Goal: Information Seeking & Learning: Learn about a topic

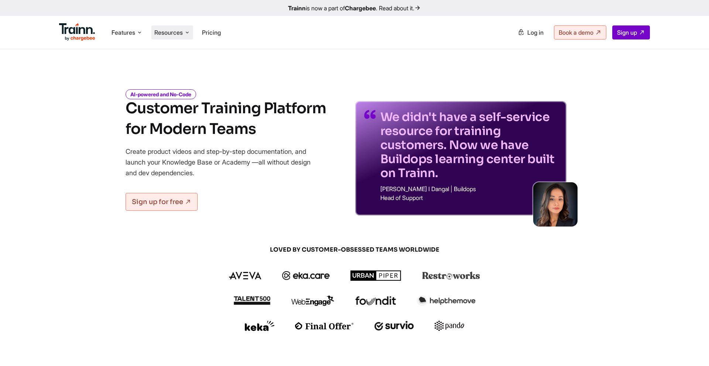
click at [174, 34] on span "Resources" at bounding box center [168, 32] width 28 height 8
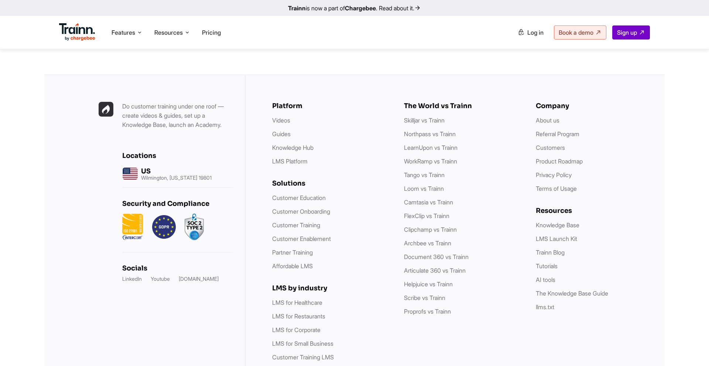
scroll to position [2124, 0]
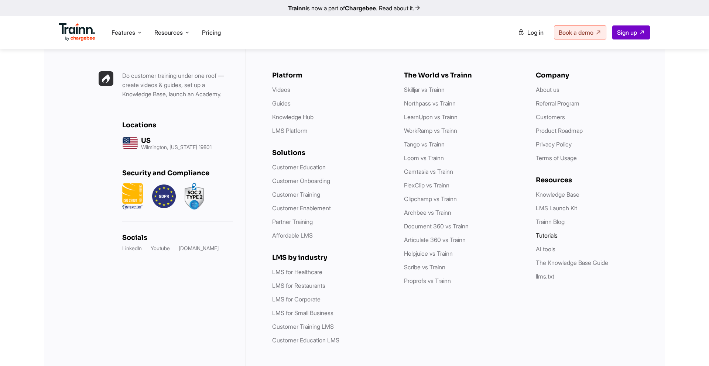
click at [547, 232] on link "Tutorials" at bounding box center [547, 235] width 22 height 7
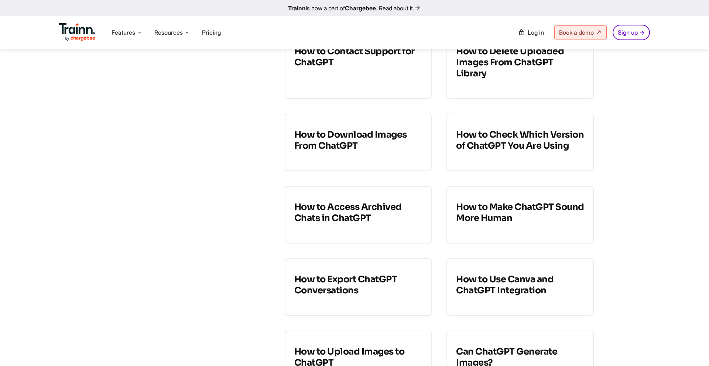
scroll to position [4682, 0]
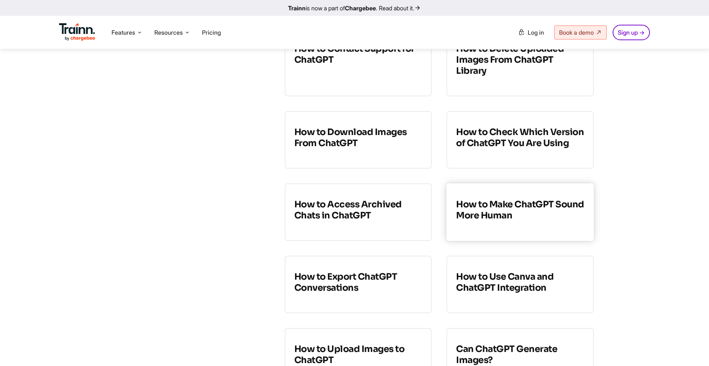
click at [500, 199] on h3 "How to Make ChatGPT Sound More Human" at bounding box center [520, 210] width 128 height 22
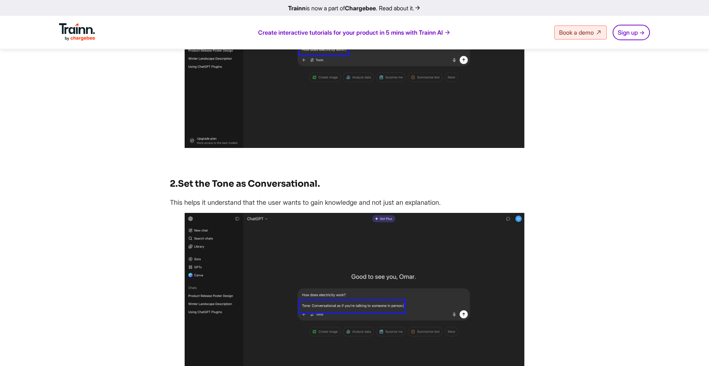
scroll to position [478, 0]
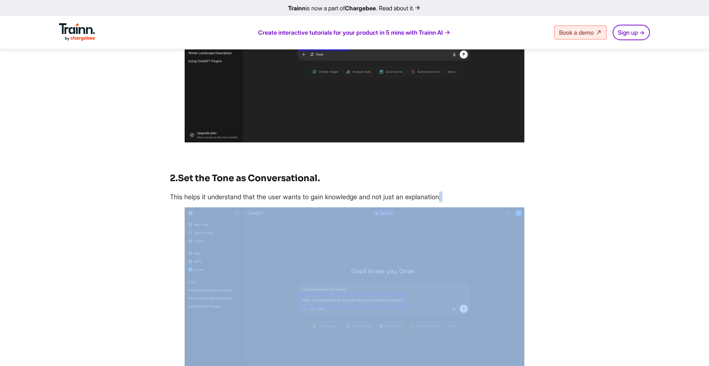
drag, startPoint x: 447, startPoint y: 197, endPoint x: 204, endPoint y: 232, distance: 245.4
click at [171, 198] on p "This helps it understand that the user wants to gain knowledge and not just an …" at bounding box center [354, 197] width 369 height 11
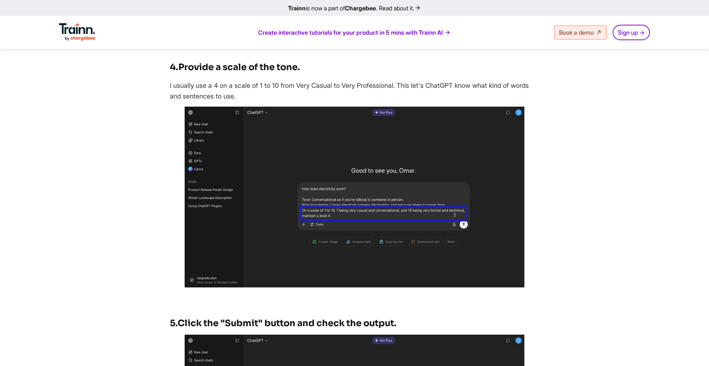
scroll to position [1089, 0]
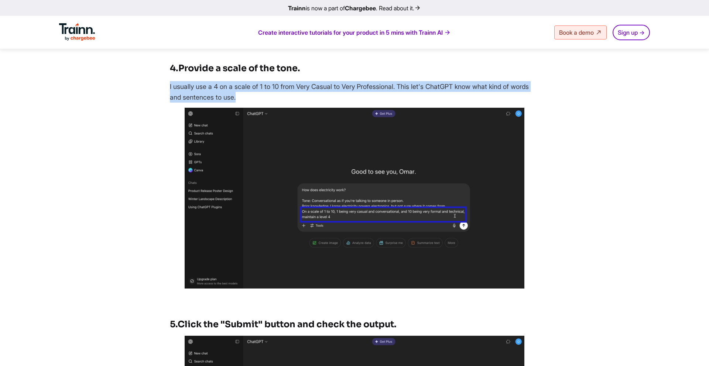
drag, startPoint x: 166, startPoint y: 83, endPoint x: 291, endPoint y: 100, distance: 126.3
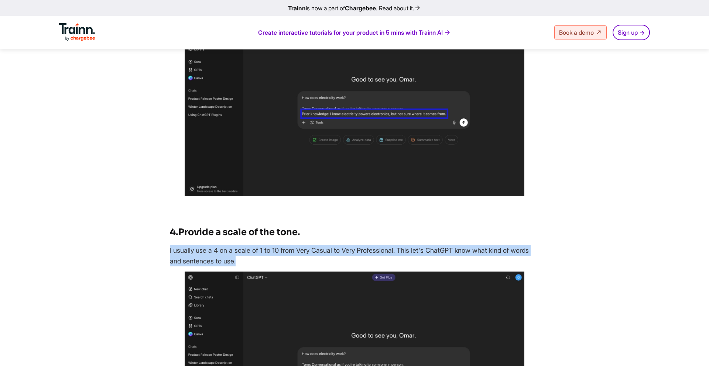
scroll to position [934, 0]
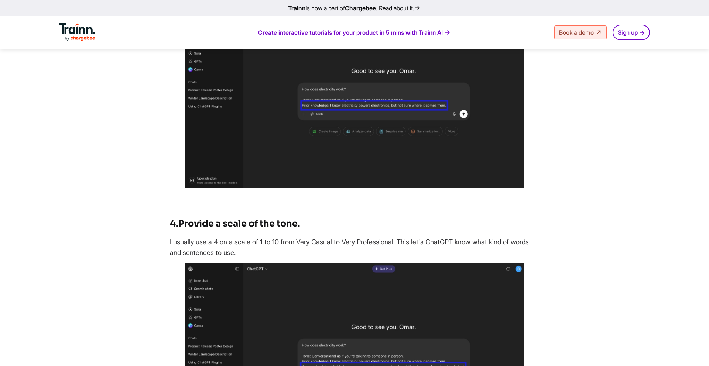
click at [342, 245] on p "I usually use a 4 on a scale of 1 to 10 from Very Casual to Very Professional. …" at bounding box center [354, 247] width 369 height 21
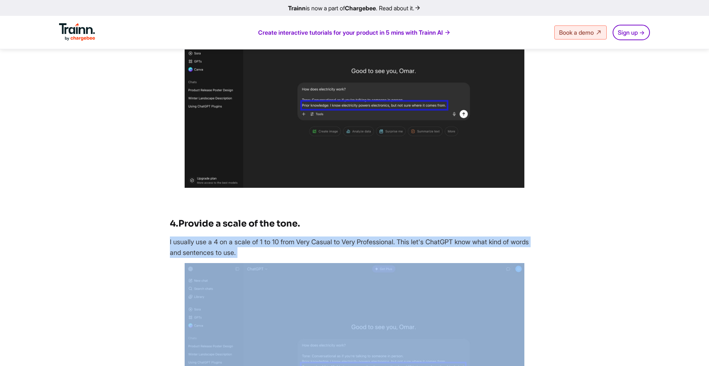
click at [342, 245] on p "I usually use a 4 on a scale of 1 to 10 from Very Casual to Very Professional. …" at bounding box center [354, 247] width 369 height 21
click at [343, 245] on p "I usually use a 4 on a scale of 1 to 10 from Very Casual to Very Professional. …" at bounding box center [354, 247] width 369 height 21
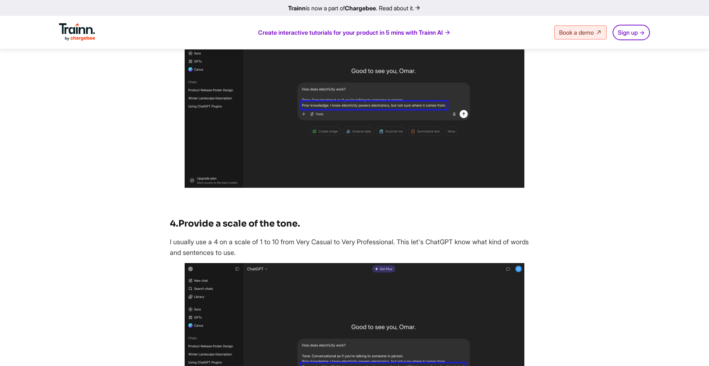
click at [355, 257] on p "I usually use a 4 on a scale of 1 to 10 from Very Casual to Very Professional. …" at bounding box center [354, 247] width 369 height 21
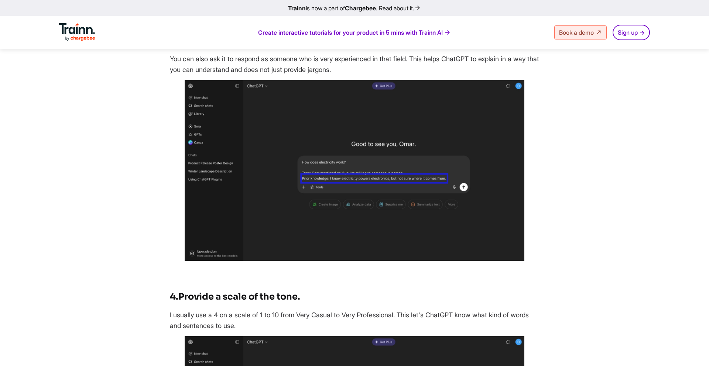
scroll to position [854, 0]
